Goal: Find contact information: Find contact information

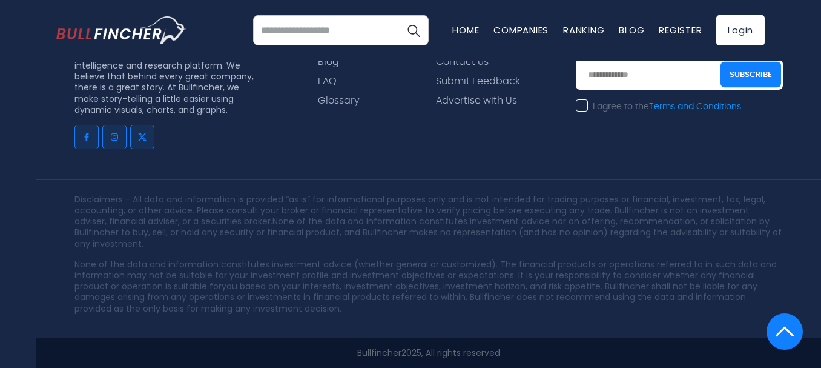
scroll to position [963, 0]
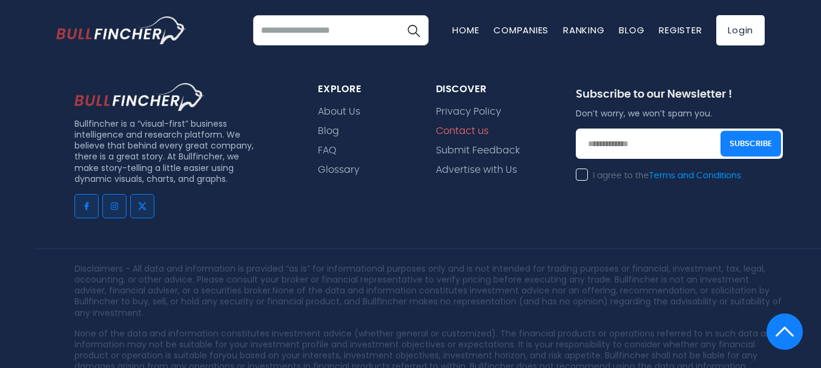
click at [469, 128] on link "Contact us" at bounding box center [462, 131] width 53 height 12
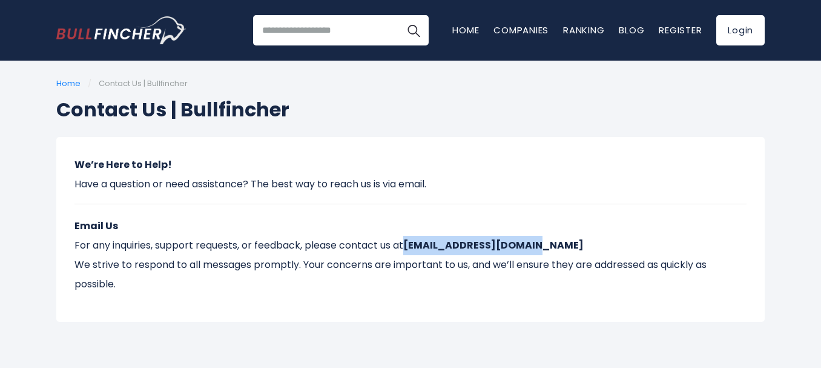
drag, startPoint x: 545, startPoint y: 245, endPoint x: 410, endPoint y: 245, distance: 135.0
click at [410, 245] on p "Email Us For any inquiries, support requests, or feedback, please contact us at…" at bounding box center [410, 255] width 672 height 78
copy strong "[EMAIL_ADDRESS][DOMAIN_NAME]"
